Goal: Information Seeking & Learning: Learn about a topic

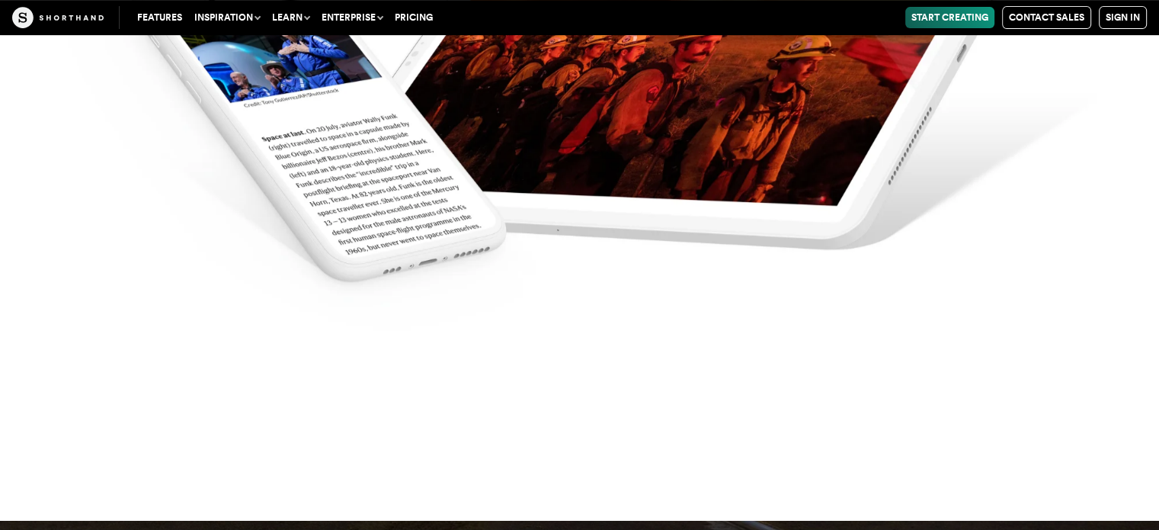
scroll to position [6859, 0]
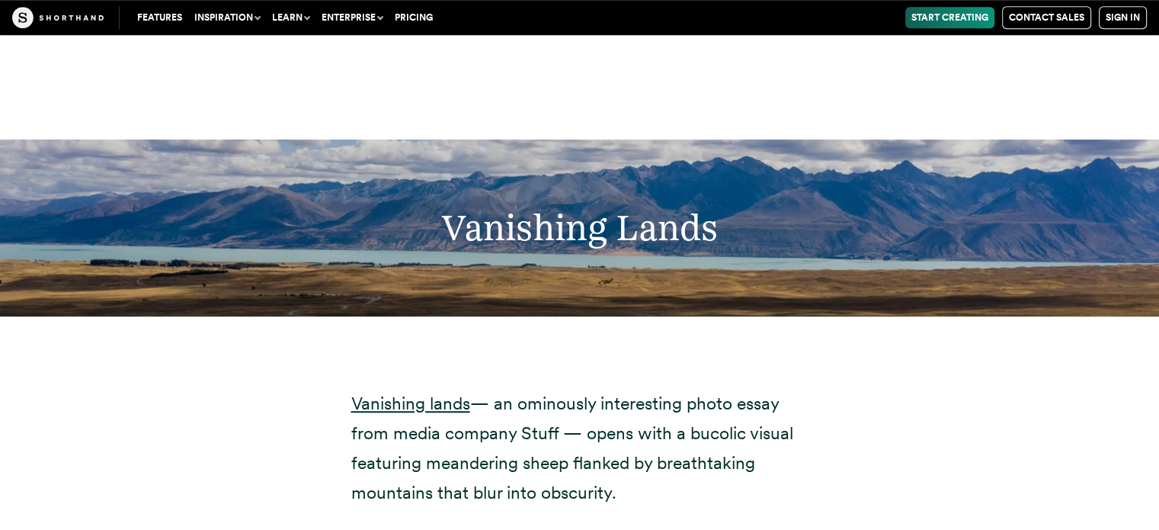
click at [528, 237] on div "Vanishing Lands" at bounding box center [579, 227] width 1159 height 177
click at [544, 207] on h2 "Vanishing Lands" at bounding box center [580, 227] width 864 height 43
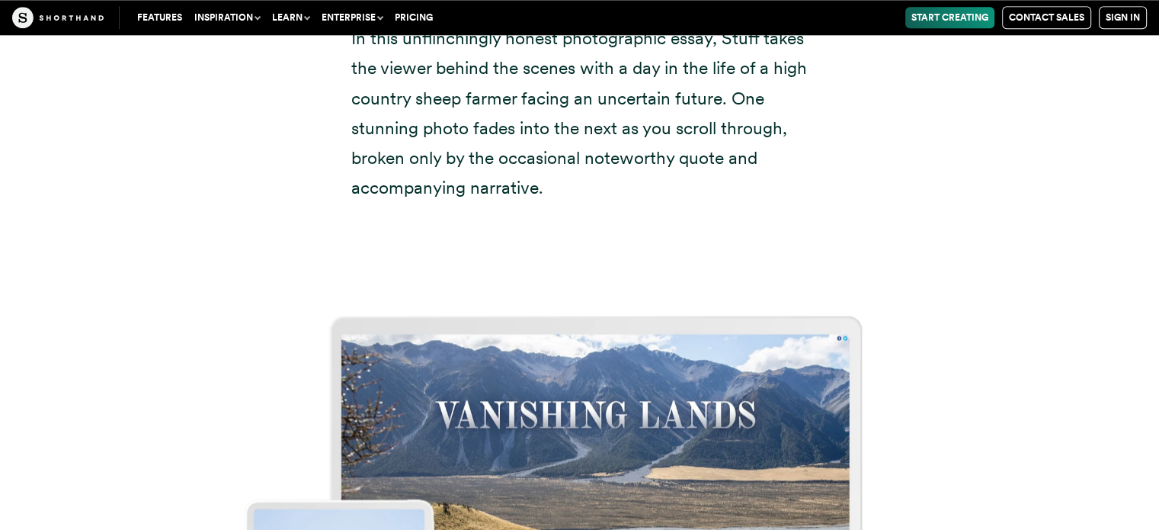
scroll to position [7774, 0]
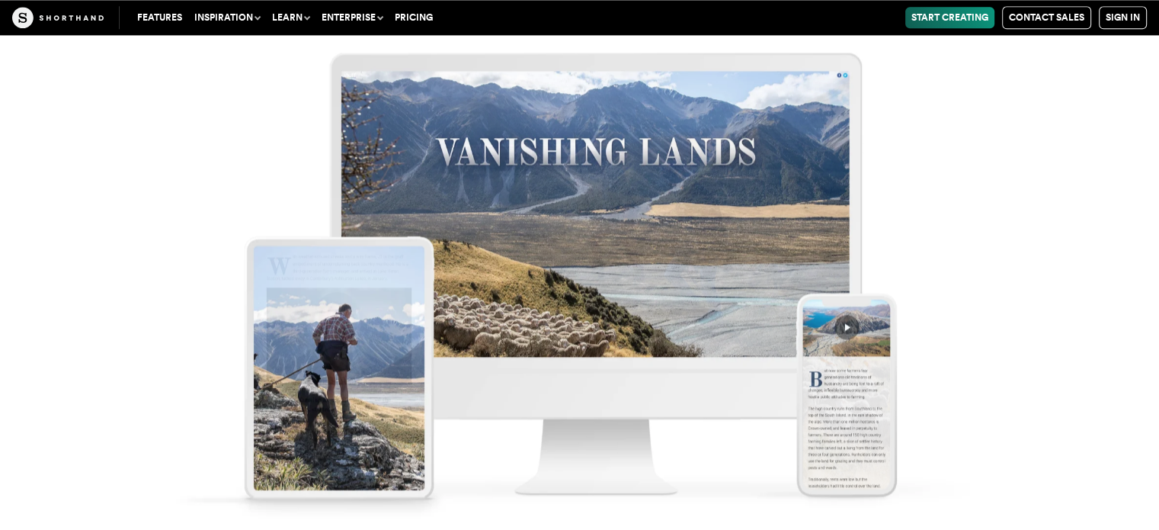
click at [479, 274] on img at bounding box center [579, 265] width 1159 height 530
click at [780, 228] on img at bounding box center [579, 265] width 1159 height 530
click at [386, 291] on img at bounding box center [579, 265] width 1159 height 530
click at [815, 394] on img at bounding box center [579, 265] width 1159 height 530
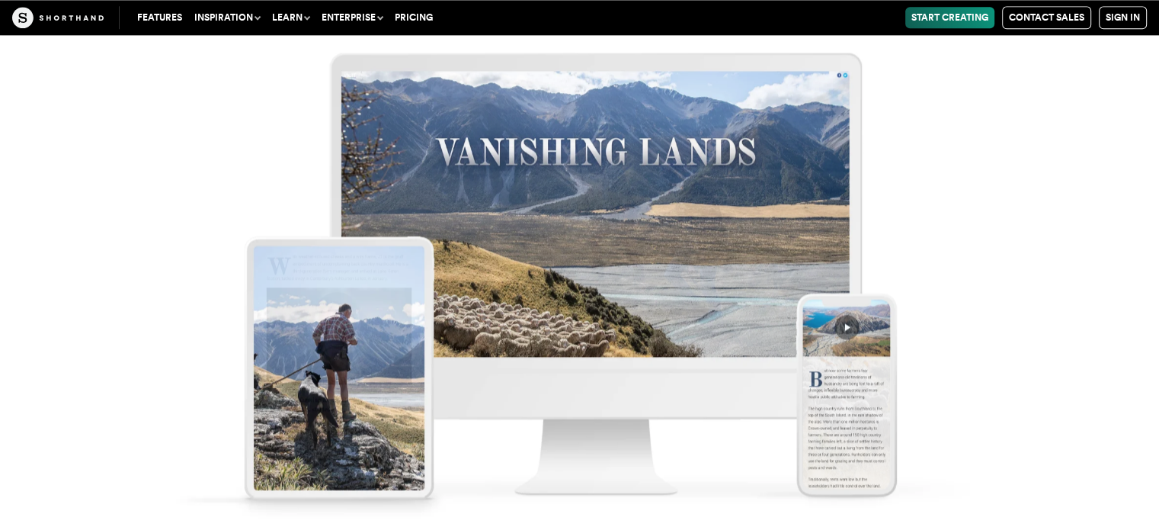
click at [844, 327] on img at bounding box center [579, 265] width 1159 height 530
click at [557, 299] on img at bounding box center [579, 265] width 1159 height 530
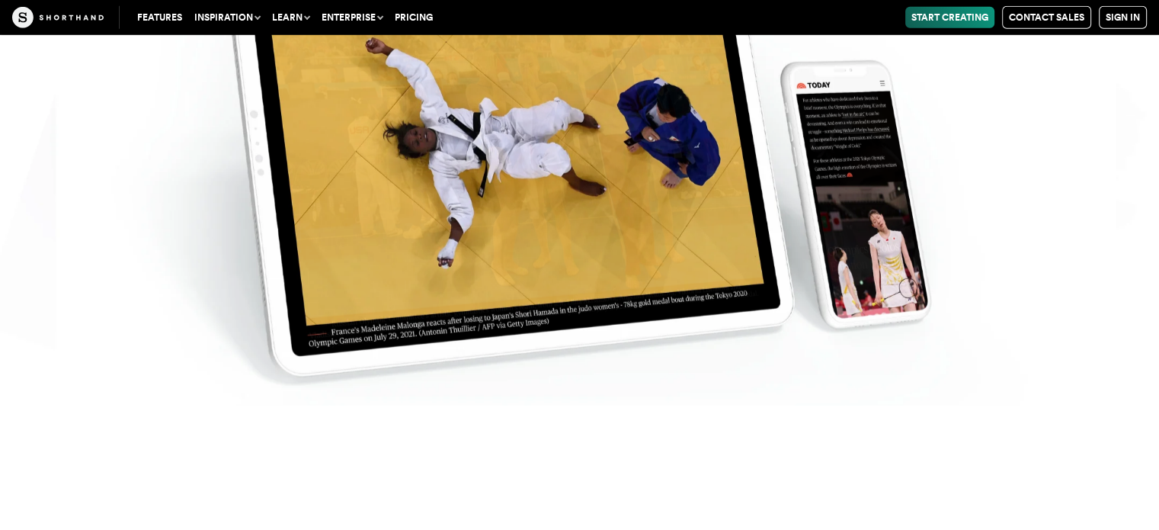
scroll to position [10213, 0]
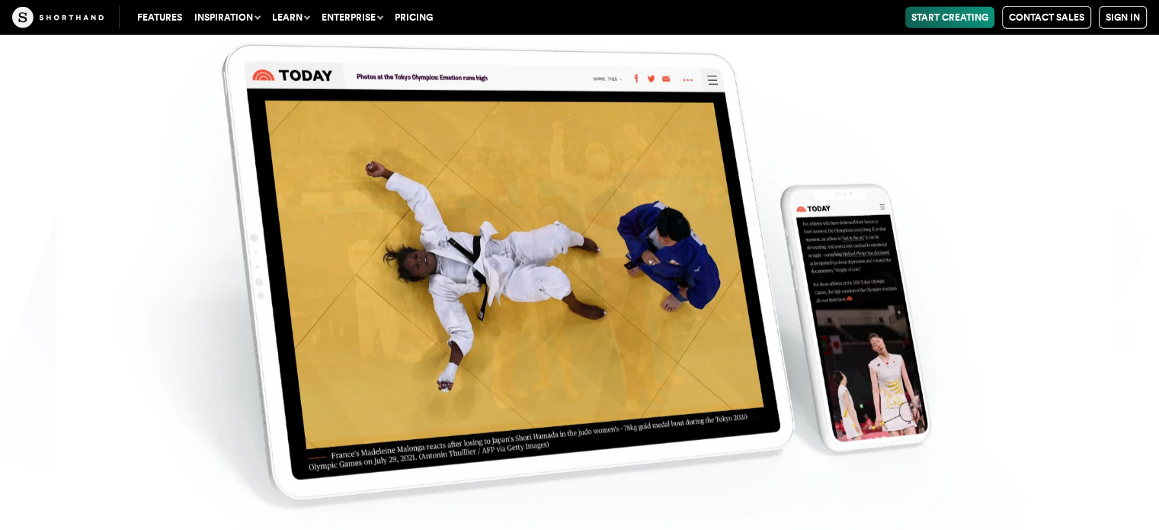
click at [485, 292] on img at bounding box center [579, 265] width 1159 height 530
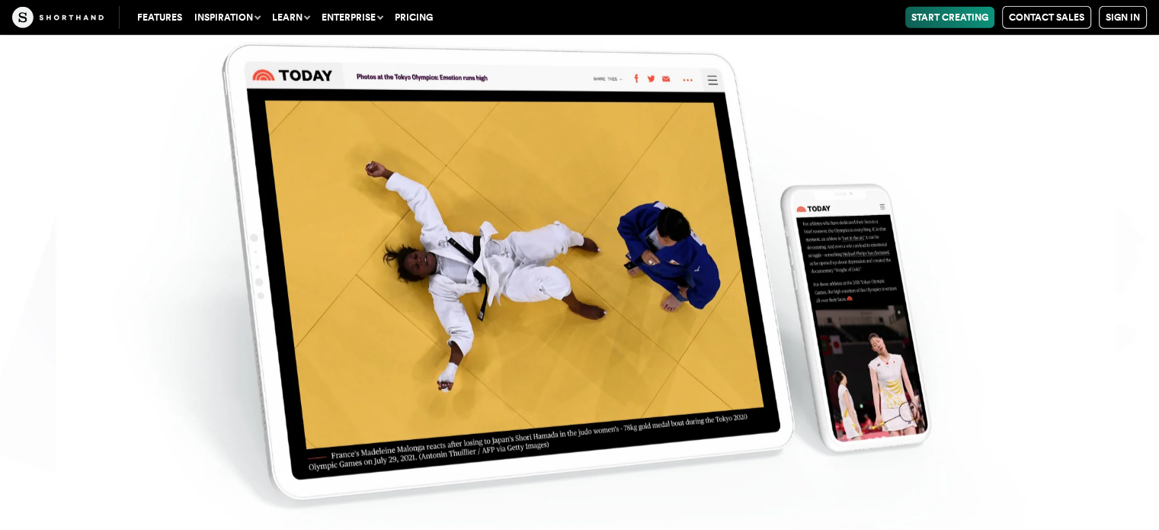
scroll to position [10137, 0]
